Goal: Transaction & Acquisition: Purchase product/service

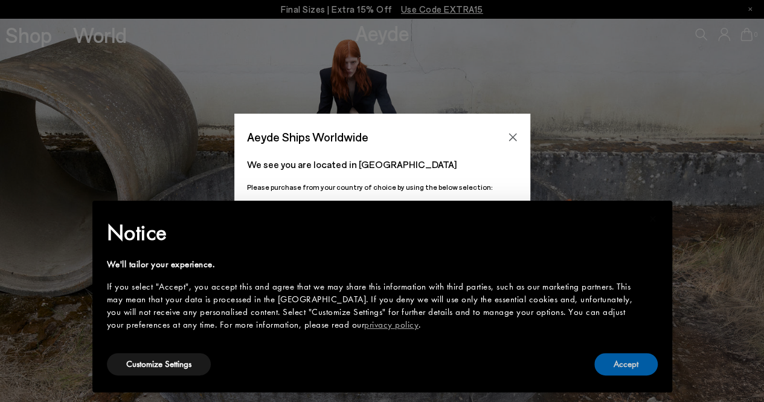
click at [634, 363] on button "Accept" at bounding box center [626, 364] width 63 height 22
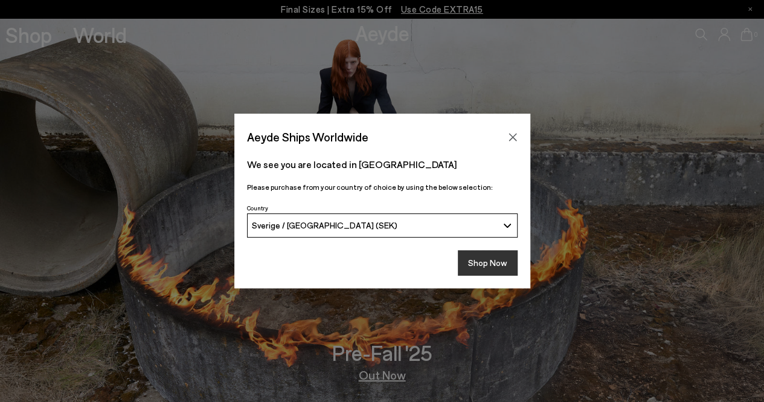
click at [478, 258] on button "Shop Now" at bounding box center [488, 262] width 60 height 25
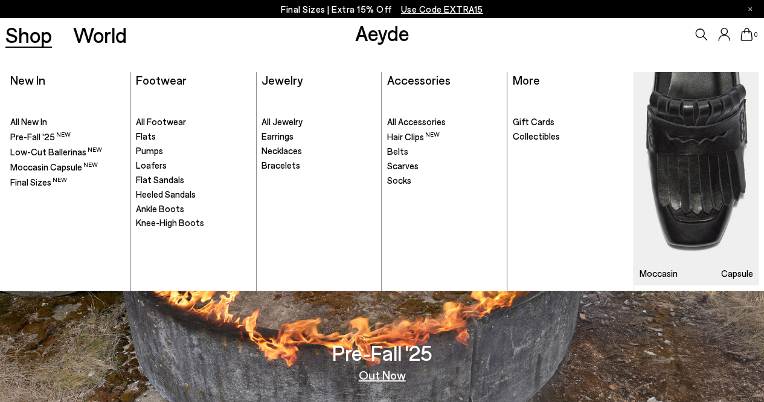
click at [28, 30] on link "Shop" at bounding box center [28, 34] width 47 height 21
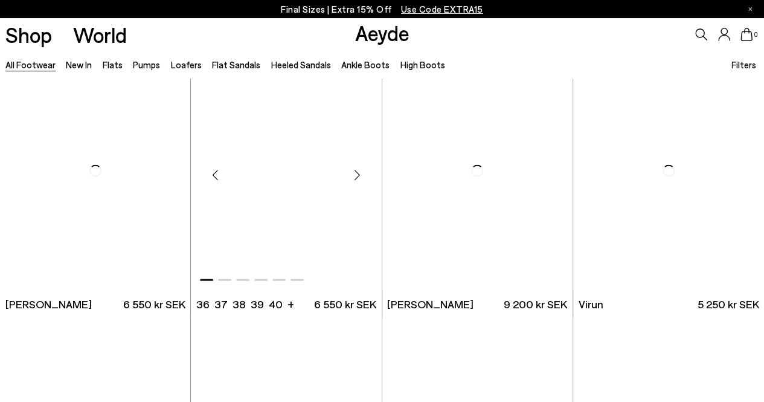
scroll to position [3202, 0]
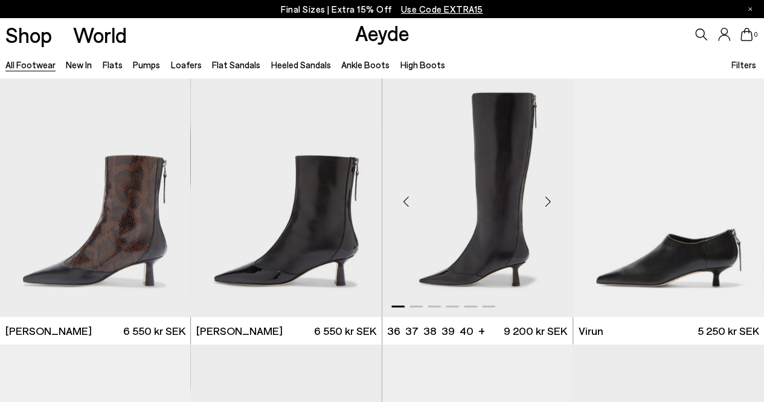
click at [549, 201] on div "Next slide" at bounding box center [549, 202] width 36 height 36
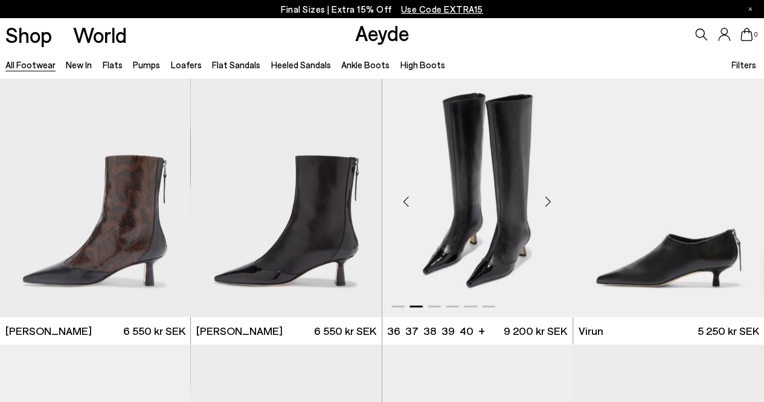
click at [549, 201] on div "Next slide" at bounding box center [549, 202] width 36 height 36
